Goal: Obtain resource: Obtain resource

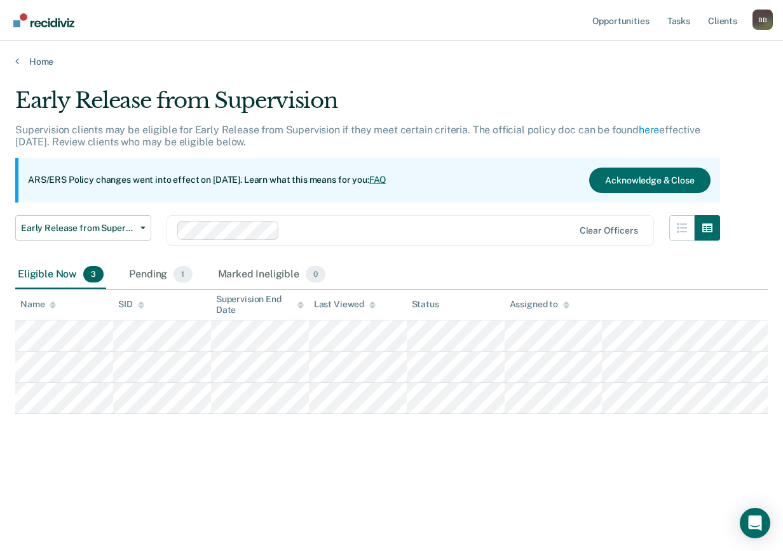
click at [60, 269] on div "Eligible Now 3" at bounding box center [60, 275] width 91 height 28
click at [128, 226] on span "Early Release from Supervision" at bounding box center [78, 228] width 114 height 11
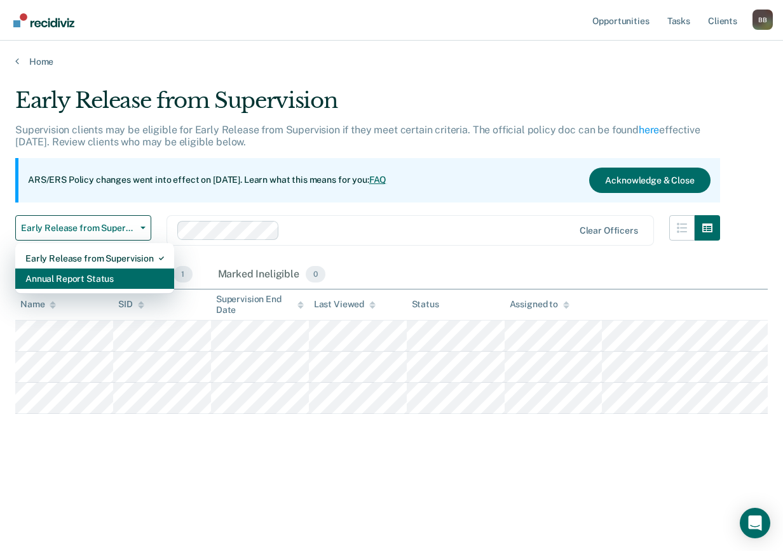
click at [113, 272] on div "Annual Report Status" at bounding box center [94, 279] width 138 height 20
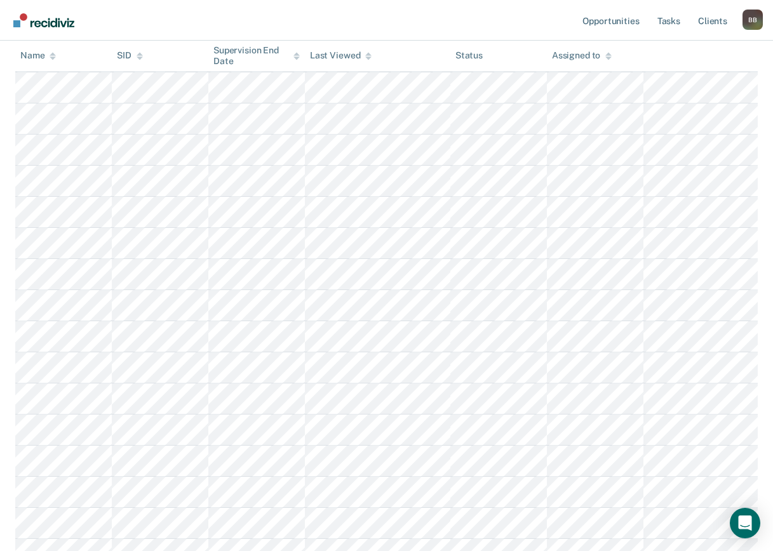
scroll to position [403, 0]
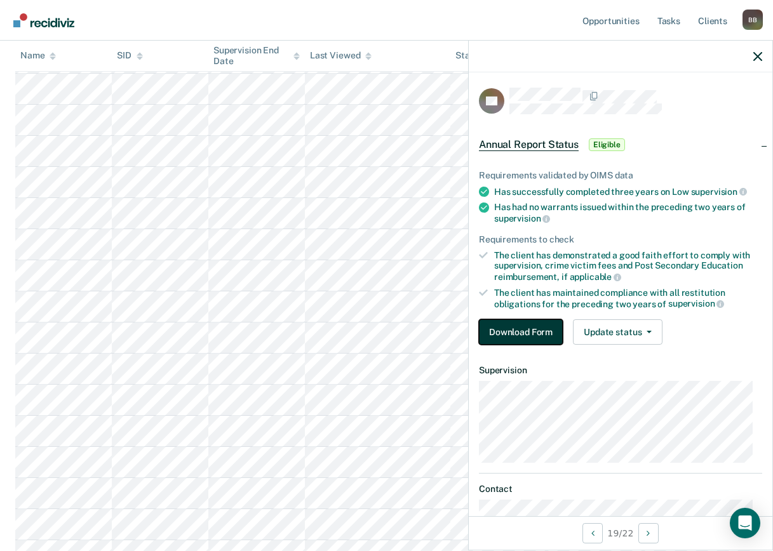
click at [518, 328] on button "Download Form" at bounding box center [521, 332] width 84 height 25
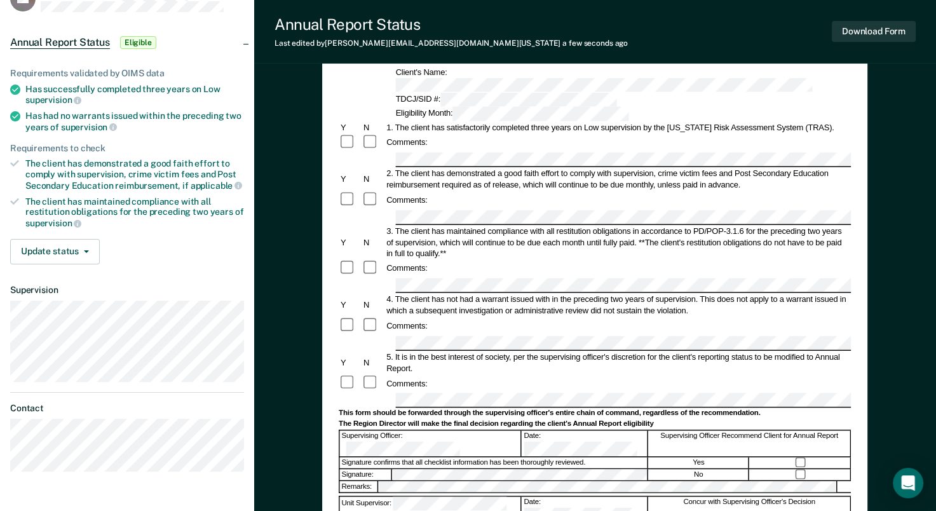
scroll to position [98, 0]
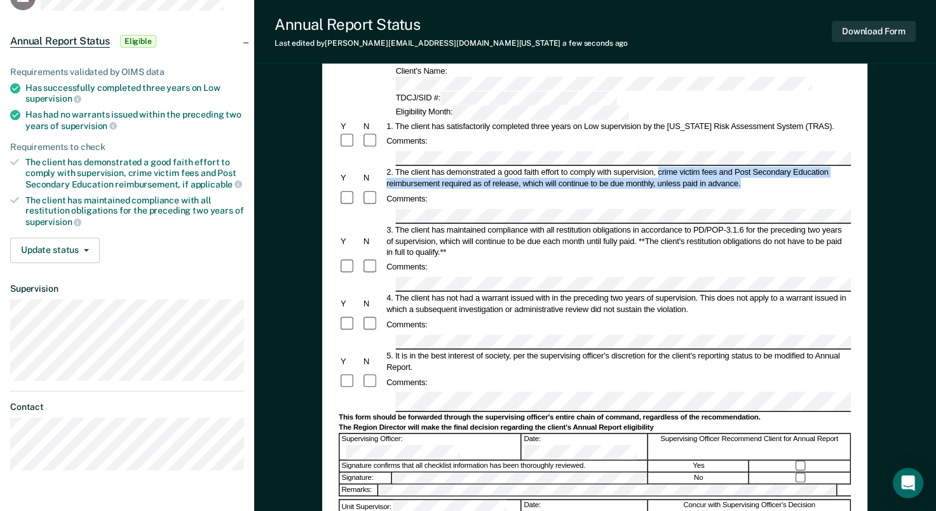
drag, startPoint x: 657, startPoint y: 141, endPoint x: 748, endPoint y: 152, distance: 92.2
click at [748, 167] on div "2. The client has demonstrated a good faith effort to comply with supervision, …" at bounding box center [618, 178] width 466 height 22
drag, startPoint x: 748, startPoint y: 152, endPoint x: 711, endPoint y: 154, distance: 37.5
click at [711, 167] on div "2. The client has demonstrated a good faith effort to comply with supervision, …" at bounding box center [618, 178] width 466 height 22
click at [745, 167] on div "2. The client has demonstrated a good faith effort to comply with supervision, …" at bounding box center [618, 178] width 466 height 22
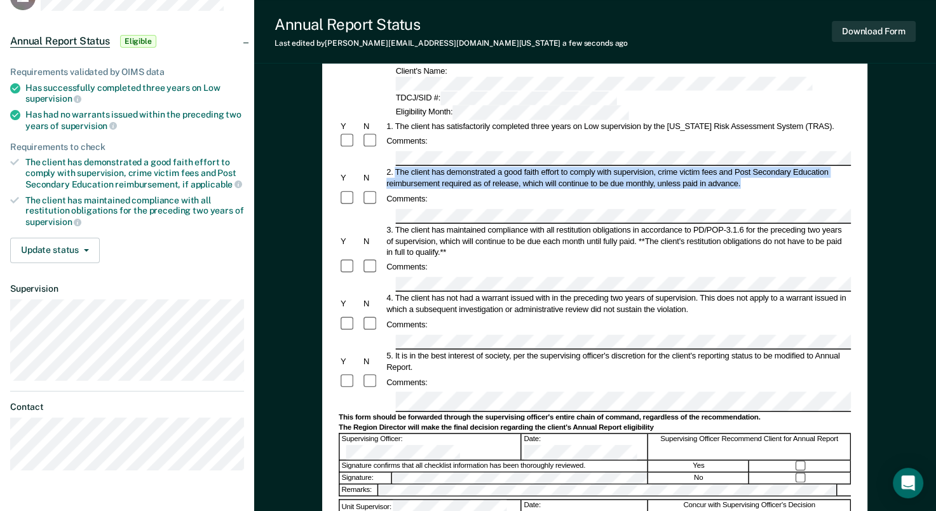
drag, startPoint x: 746, startPoint y: 153, endPoint x: 395, endPoint y: 142, distance: 350.8
click at [395, 167] on div "2. The client has demonstrated a good faith effort to comply with supervision, …" at bounding box center [618, 178] width 466 height 22
drag, startPoint x: 395, startPoint y: 142, endPoint x: 602, endPoint y: 145, distance: 206.5
click at [602, 167] on div "2. The client has demonstrated a good faith effort to comply with supervision, …" at bounding box center [618, 178] width 466 height 22
click at [747, 167] on div "2. The client has demonstrated a good faith effort to comply with supervision, …" at bounding box center [618, 178] width 466 height 22
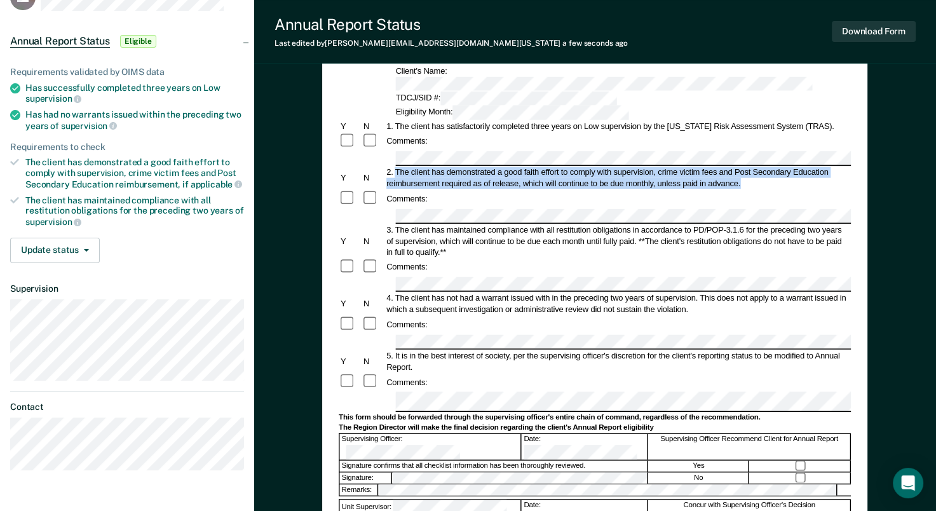
click at [749, 167] on div "2. The client has demonstrated a good faith effort to comply with supervision, …" at bounding box center [618, 178] width 466 height 22
drag, startPoint x: 740, startPoint y: 152, endPoint x: 385, endPoint y: 140, distance: 355.3
click at [385, 167] on div "2. The client has demonstrated a good faith effort to comply with supervision, …" at bounding box center [618, 178] width 466 height 22
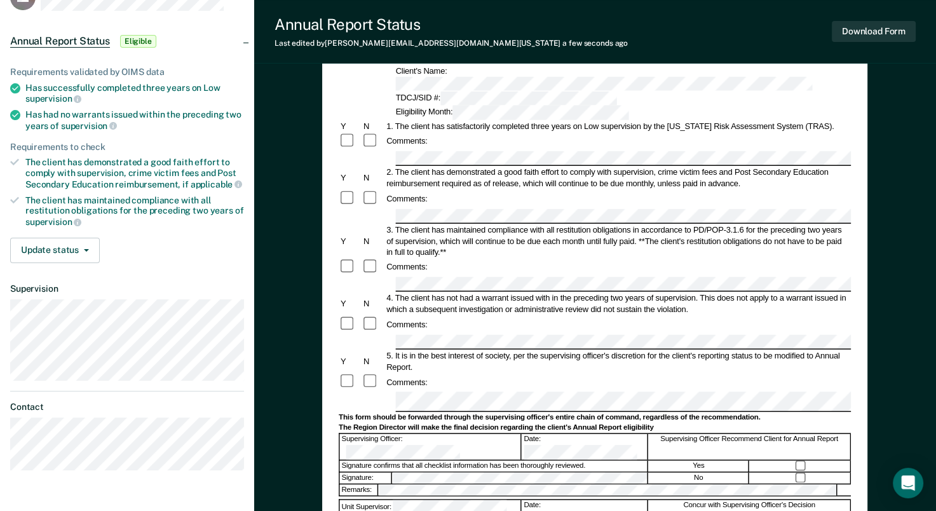
drag, startPoint x: 385, startPoint y: 140, endPoint x: 438, endPoint y: 163, distance: 58.1
click at [438, 190] on div "Comments:" at bounding box center [595, 199] width 512 height 18
click at [479, 167] on div "2. The client has demonstrated a good faith effort to comply with supervision, …" at bounding box center [618, 178] width 466 height 22
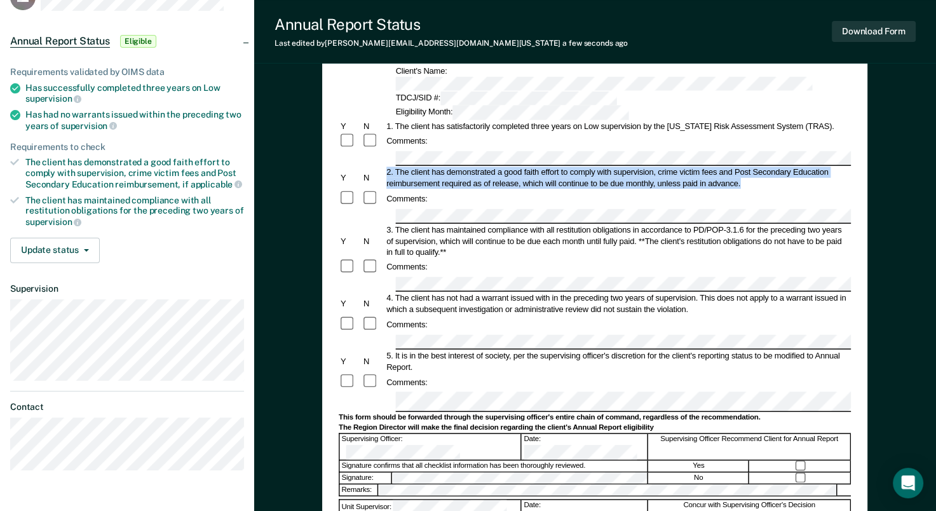
drag, startPoint x: 767, startPoint y: 152, endPoint x: 384, endPoint y: 144, distance: 383.8
click at [385, 167] on div "2. The client has demonstrated a good faith effort to comply with supervision, …" at bounding box center [618, 178] width 466 height 22
drag, startPoint x: 384, startPoint y: 144, endPoint x: 476, endPoint y: 149, distance: 92.9
click at [476, 167] on div "2. The client has demonstrated a good faith effort to comply with supervision, …" at bounding box center [618, 178] width 466 height 22
click at [662, 167] on div "2. The client has demonstrated a good faith effort to comply with supervision, …" at bounding box center [618, 178] width 466 height 22
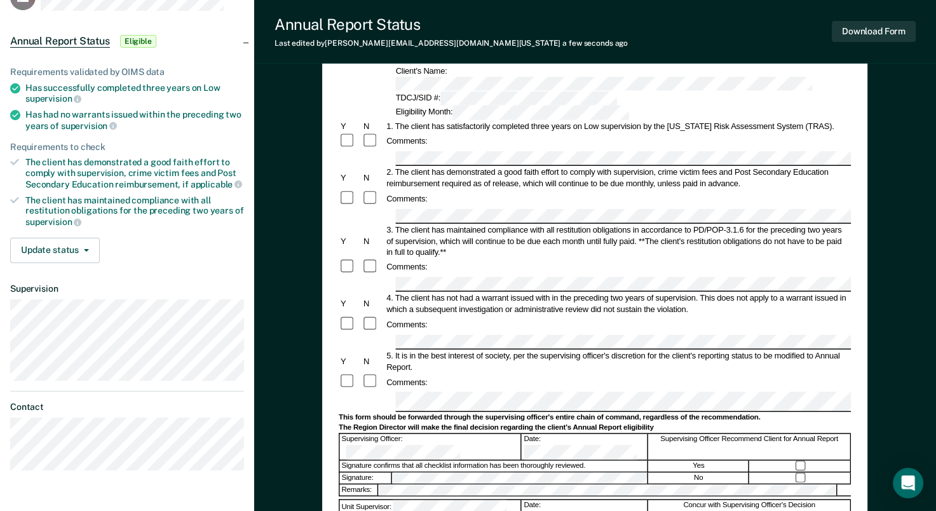
click at [740, 167] on div "2. The client has demonstrated a good faith effort to comply with supervision, …" at bounding box center [618, 178] width 466 height 22
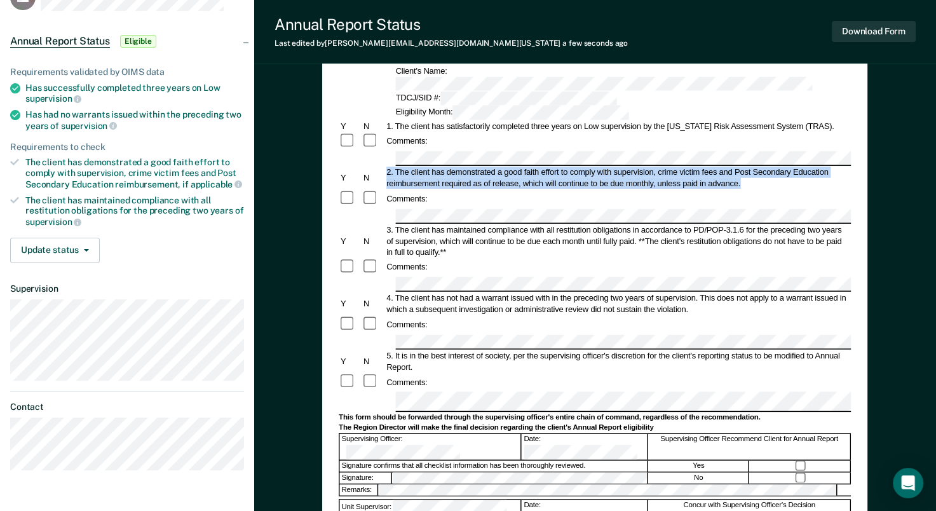
drag, startPoint x: 755, startPoint y: 152, endPoint x: 386, endPoint y: 143, distance: 369.2
click at [386, 167] on div "2. The client has demonstrated a good faith effort to comply with supervision, …" at bounding box center [618, 178] width 466 height 22
drag, startPoint x: 386, startPoint y: 143, endPoint x: 440, endPoint y: 145, distance: 54.7
click at [440, 167] on div "2. The client has demonstrated a good faith effort to comply with supervision, …" at bounding box center [618, 178] width 466 height 22
click at [559, 167] on div "2. The client has demonstrated a good faith effort to comply with supervision, …" at bounding box center [618, 178] width 466 height 22
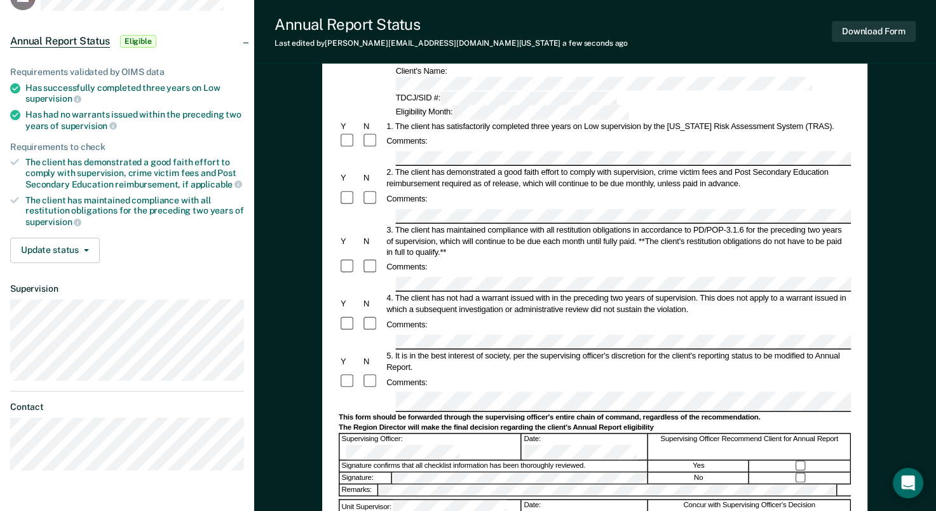
click at [765, 167] on div "2. The client has demonstrated a good faith effort to comply with supervision, …" at bounding box center [618, 178] width 466 height 22
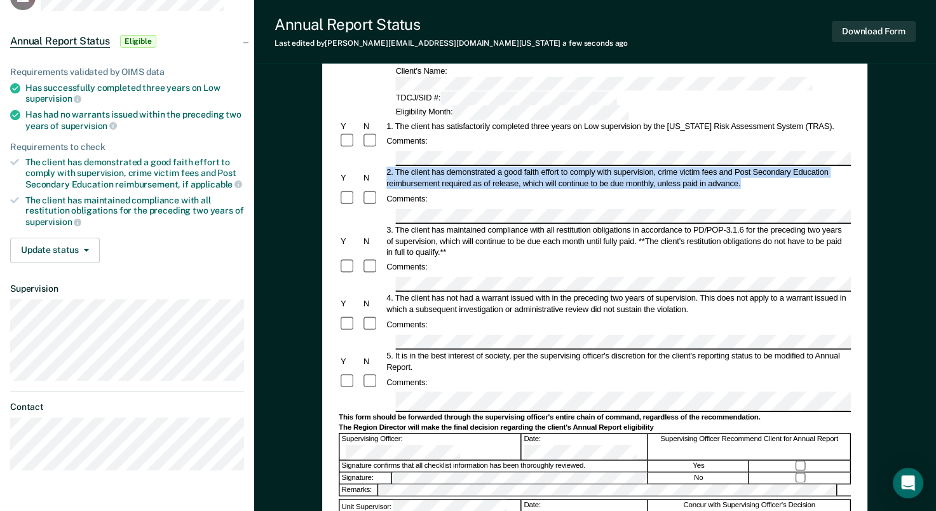
drag, startPoint x: 386, startPoint y: 141, endPoint x: 749, endPoint y: 153, distance: 363.6
click at [749, 167] on div "2. The client has demonstrated a good faith effort to comply with supervision, …" at bounding box center [618, 178] width 466 height 22
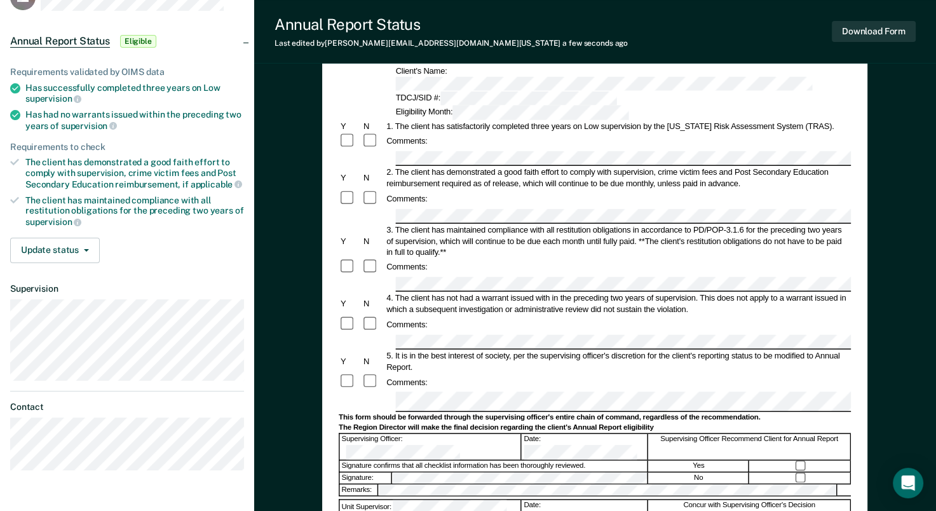
drag, startPoint x: 749, startPoint y: 153, endPoint x: 683, endPoint y: 175, distance: 69.5
click at [683, 190] on div "Comments:" at bounding box center [595, 199] width 512 height 18
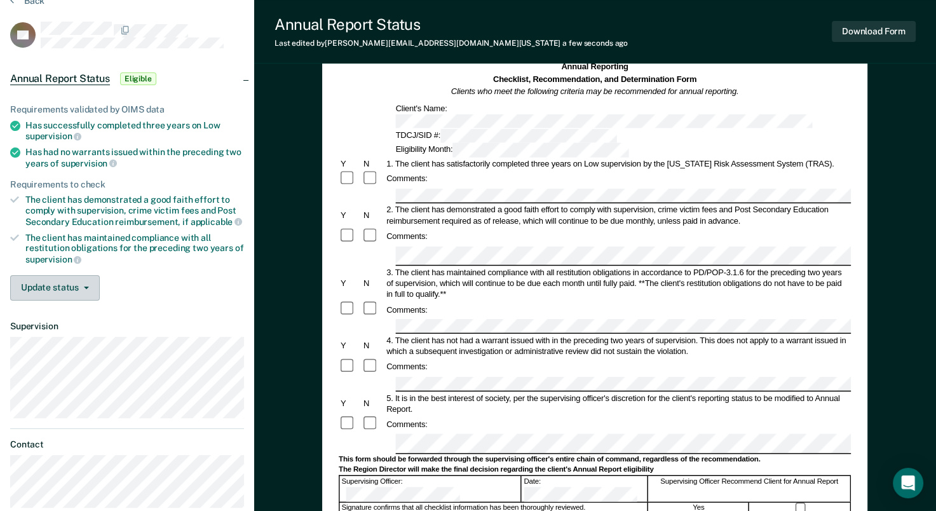
scroll to position [64, 0]
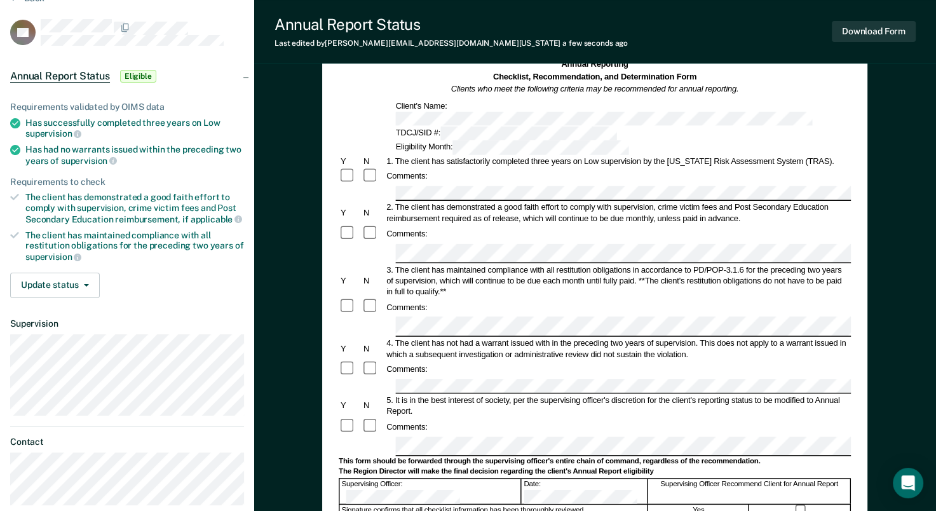
click at [620, 337] on div "4. The client has not had a warrant issued with in the preceding two years of s…" at bounding box center [618, 348] width 466 height 22
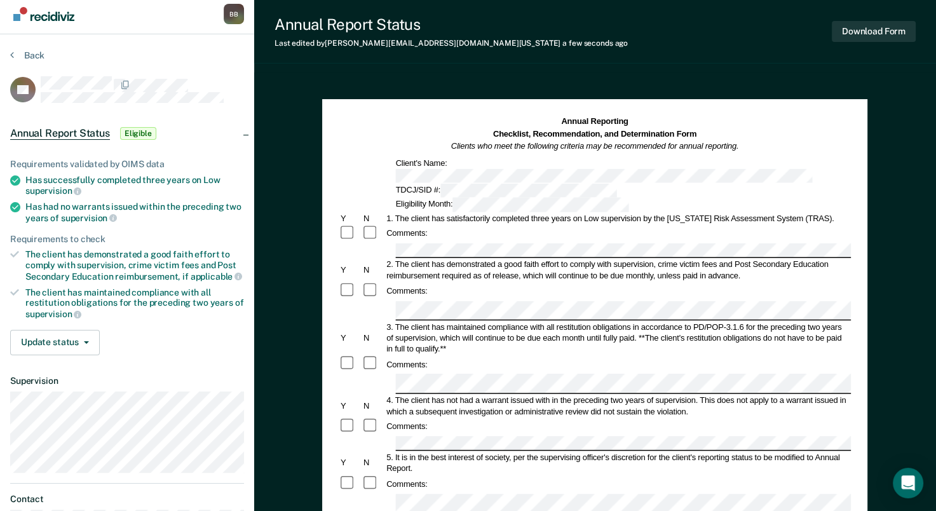
scroll to position [0, 0]
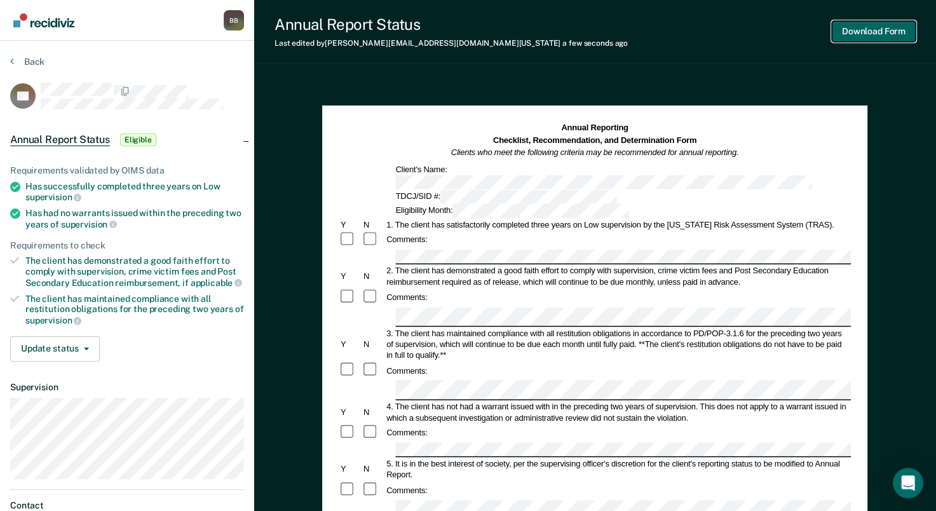
click at [782, 27] on button "Download Form" at bounding box center [874, 31] width 84 height 21
